Goal: Task Accomplishment & Management: Manage account settings

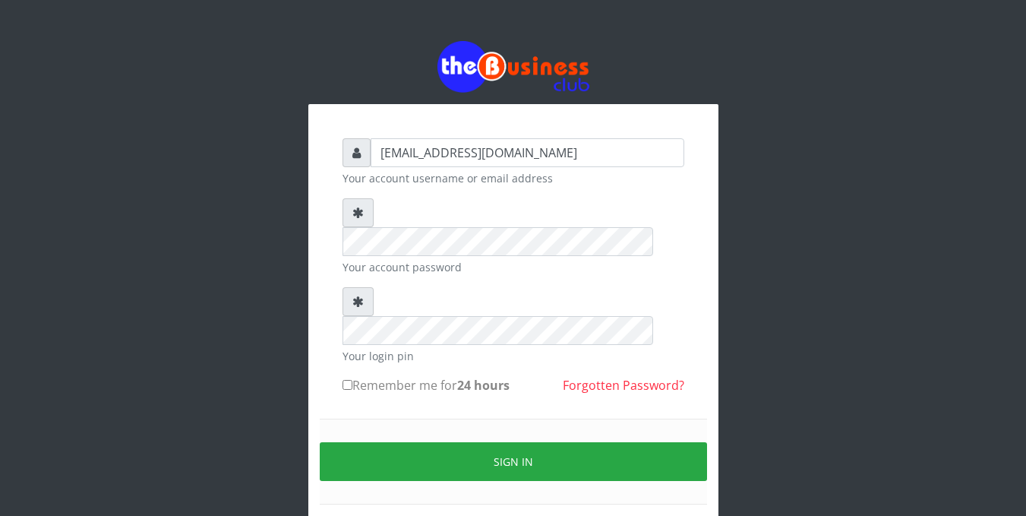
scroll to position [35, 0]
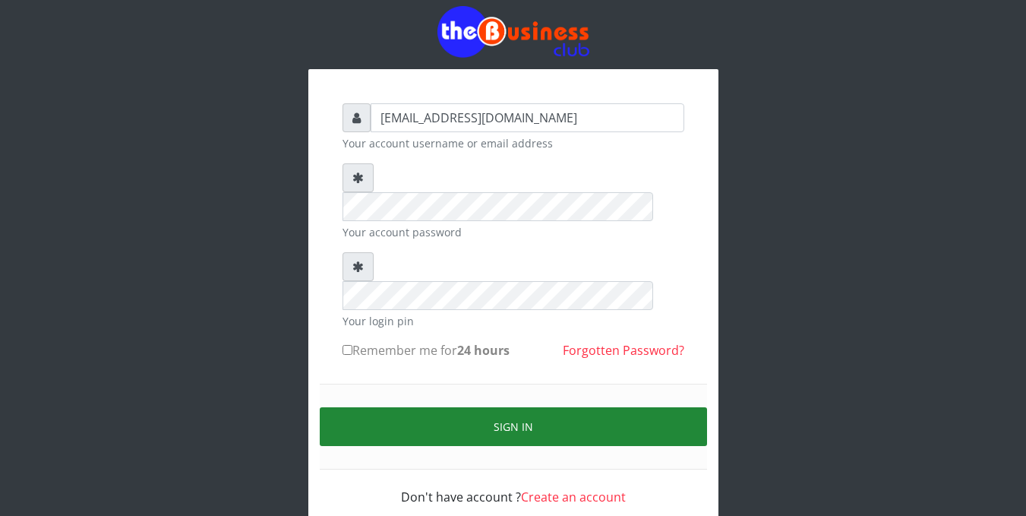
click at [528, 407] on button "Sign in" at bounding box center [513, 426] width 387 height 39
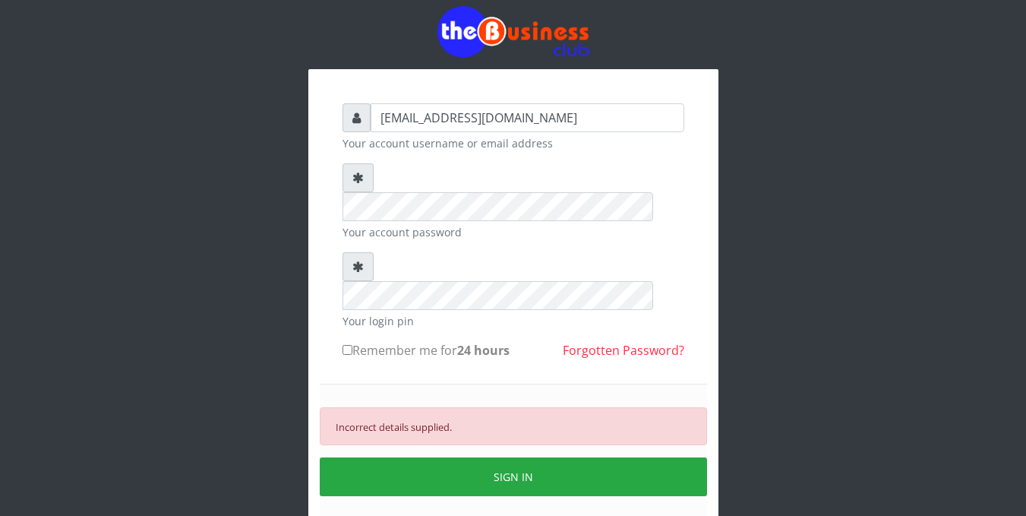
drag, startPoint x: 300, startPoint y: 164, endPoint x: 358, endPoint y: 189, distance: 62.9
click at [358, 189] on div "foladecency@yahoo.com Your account username or email address Your account passw…" at bounding box center [514, 294] width 866 height 659
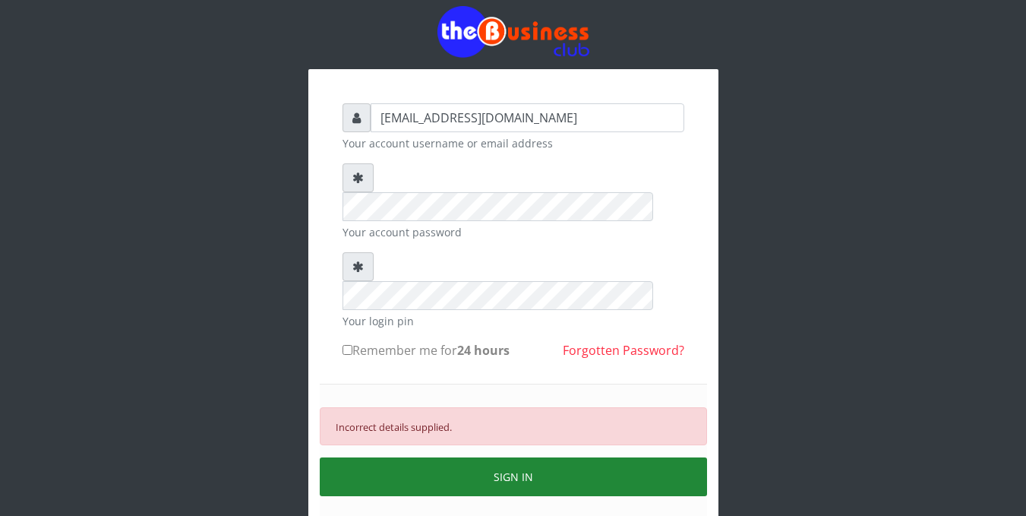
click at [395, 457] on button "SIGN IN" at bounding box center [513, 476] width 387 height 39
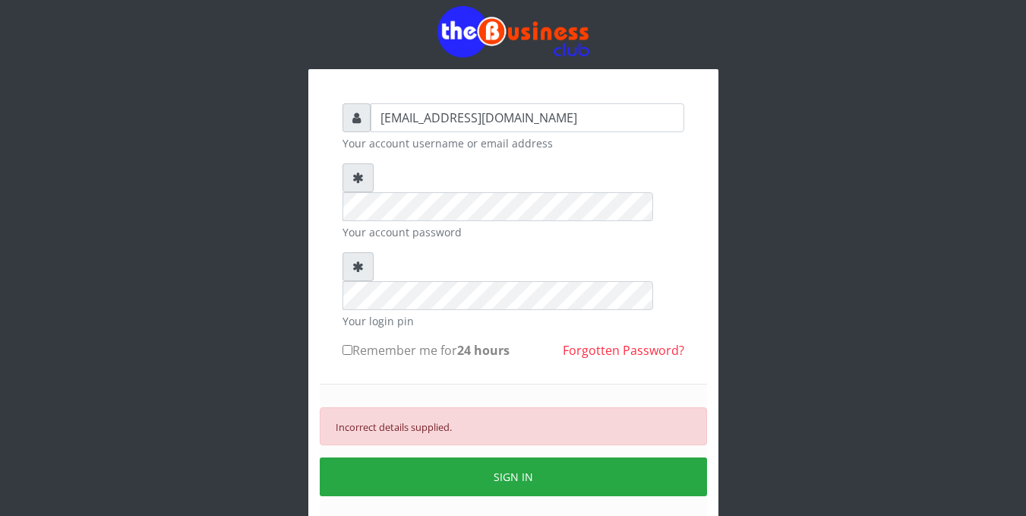
click at [601, 342] on link "Forgotten Password?" at bounding box center [624, 350] width 122 height 17
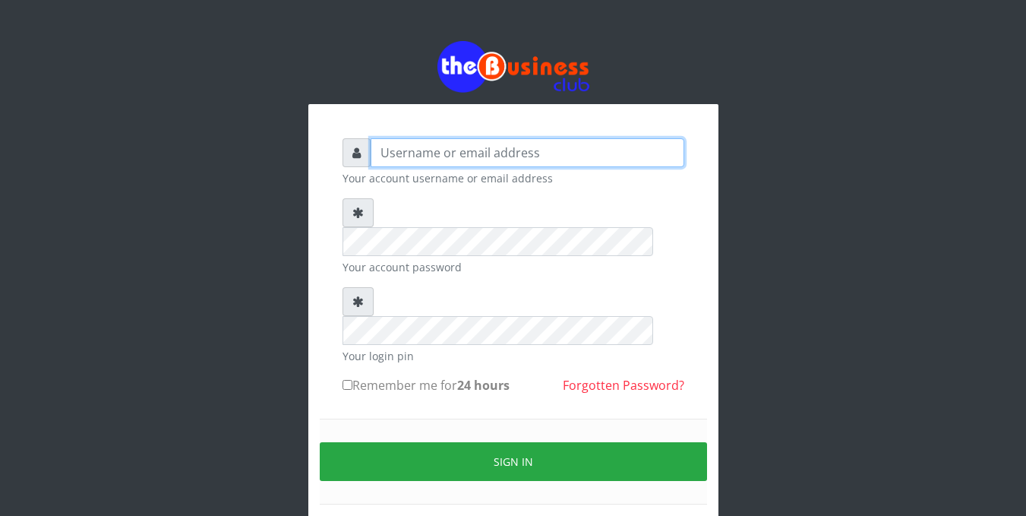
click at [544, 153] on input "text" at bounding box center [528, 152] width 314 height 29
click at [504, 148] on input "foladecency" at bounding box center [528, 152] width 314 height 29
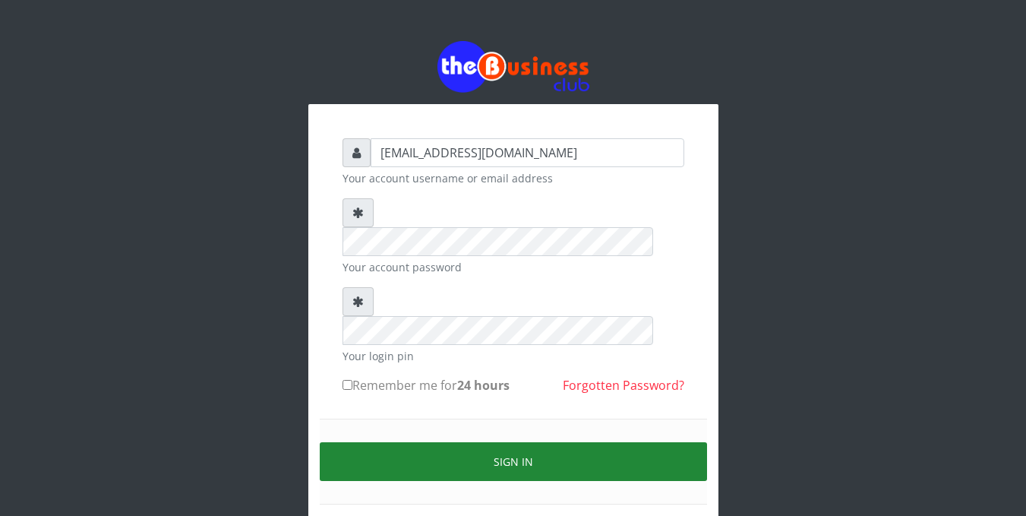
click at [514, 442] on button "Sign in" at bounding box center [513, 461] width 387 height 39
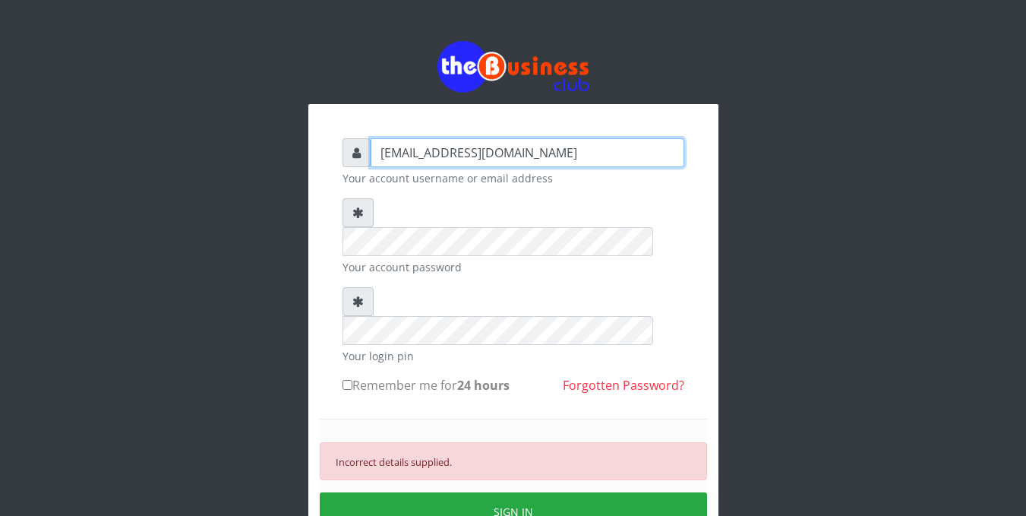
click at [493, 153] on input "[EMAIL_ADDRESS][DOMAIN_NAME]" at bounding box center [528, 152] width 314 height 29
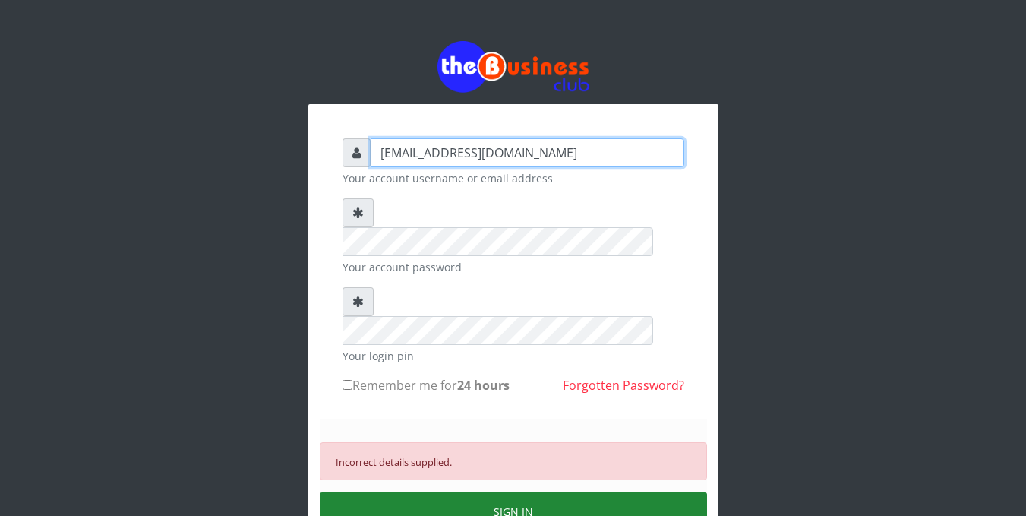
type input "[EMAIL_ADDRESS][DOMAIN_NAME]"
click at [486, 492] on button "SIGN IN" at bounding box center [513, 511] width 387 height 39
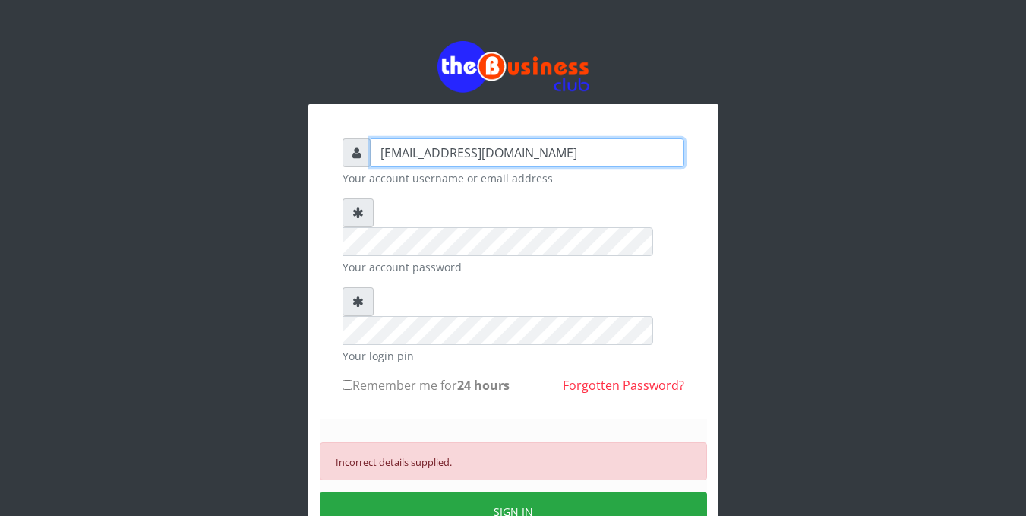
click at [561, 150] on input "[EMAIL_ADDRESS][DOMAIN_NAME]" at bounding box center [528, 152] width 314 height 29
click at [533, 155] on input "[EMAIL_ADDRESS][DOMAIN_NAME]" at bounding box center [528, 152] width 314 height 29
click at [627, 174] on small "Your account username or email address" at bounding box center [514, 178] width 342 height 16
click at [282, 60] on div "[EMAIL_ADDRESS][DOMAIN_NAME] Your account username or email address Your accoun…" at bounding box center [514, 329] width 866 height 659
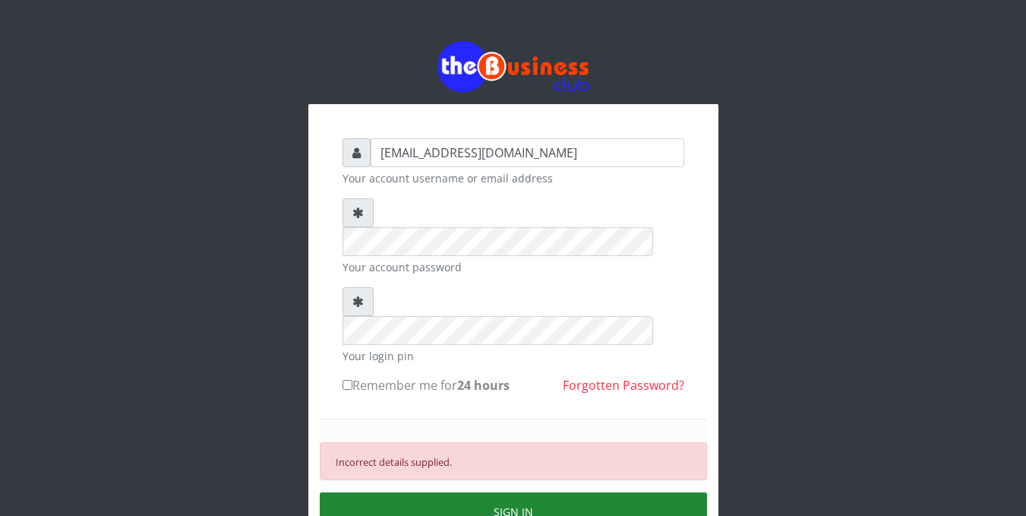
click at [517, 492] on button "SIGN IN" at bounding box center [513, 511] width 387 height 39
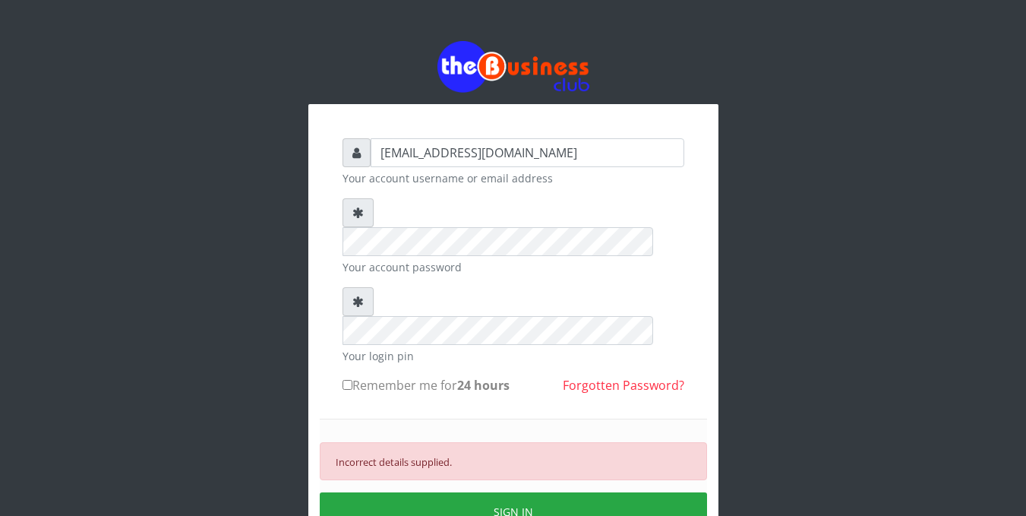
click at [584, 377] on link "Forgotten Password?" at bounding box center [624, 385] width 122 height 17
